Goal: Complete application form: Complete application form

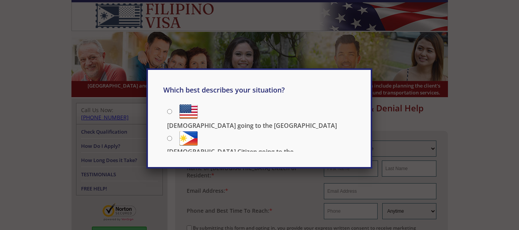
click at [169, 111] on input "[DEMOGRAPHIC_DATA] going to the [GEOGRAPHIC_DATA]" at bounding box center [169, 111] width 5 height 5
radio input "true"
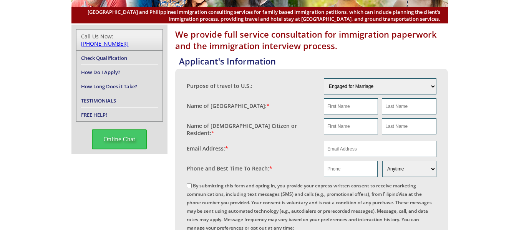
scroll to position [77, 0]
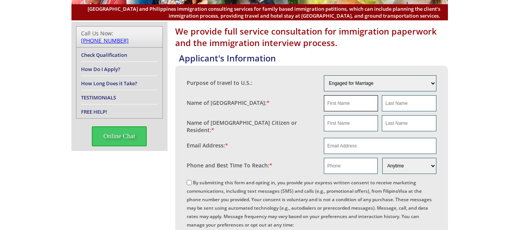
click at [353, 104] on input "text" at bounding box center [351, 103] width 54 height 16
type input "[PERSON_NAME]"
type input "White"
type input "Samuel"
type input "White"
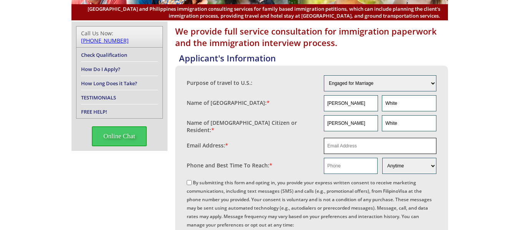
type input "white.police@comcast.net"
type input "9047715180"
click at [384, 142] on input "white.police@comcast.net" at bounding box center [380, 146] width 112 height 16
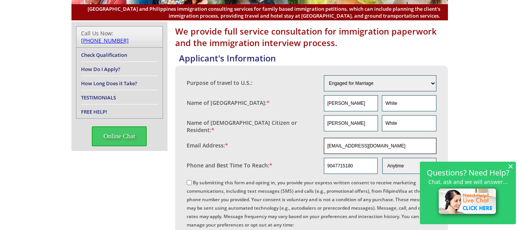
type input "matt.policeva@gmail.com"
click at [357, 163] on input "9047715180" at bounding box center [351, 166] width 54 height 16
type input "9043827698"
